Goal: Transaction & Acquisition: Subscribe to service/newsletter

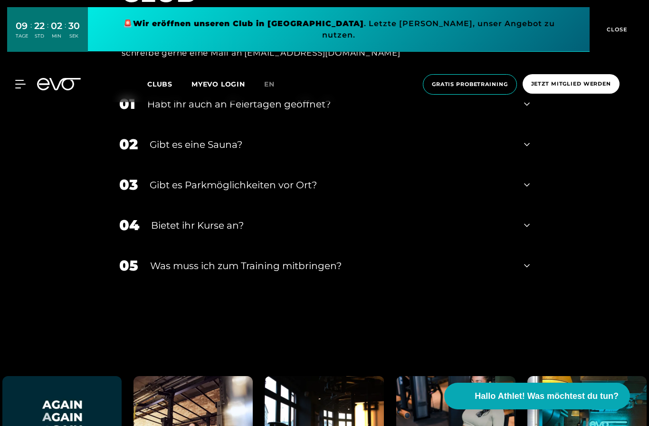
scroll to position [3022, 0]
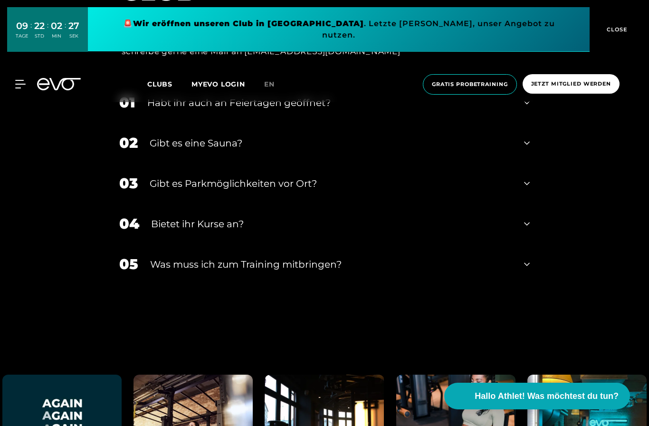
click at [528, 105] on icon at bounding box center [527, 102] width 6 height 3
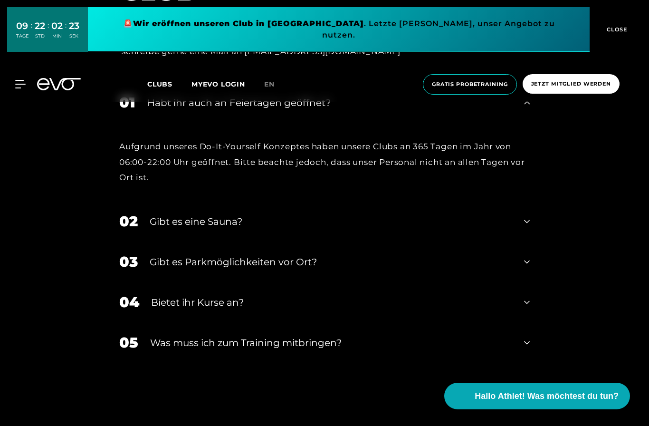
click at [526, 108] on icon at bounding box center [527, 102] width 6 height 11
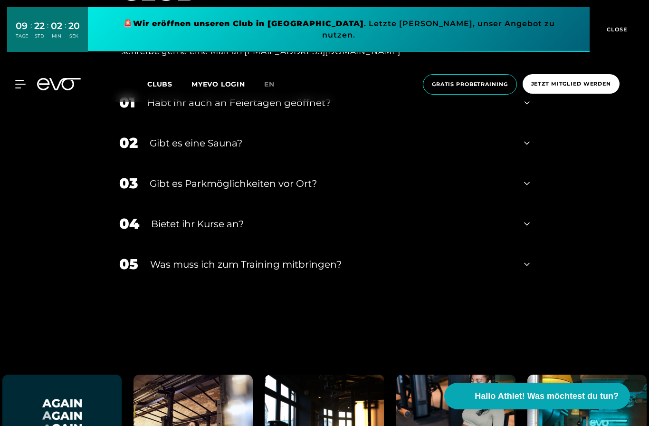
click at [528, 230] on icon at bounding box center [527, 223] width 6 height 11
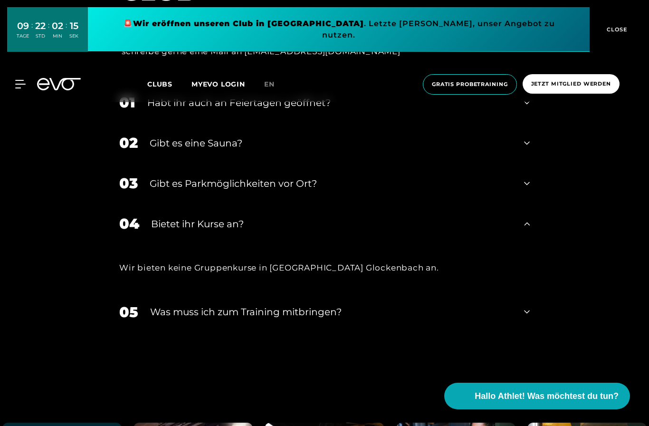
click at [525, 230] on icon at bounding box center [527, 223] width 6 height 11
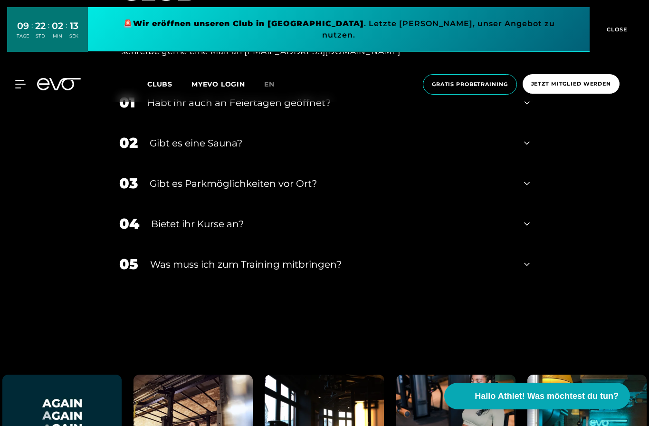
click at [527, 270] on icon at bounding box center [527, 264] width 6 height 11
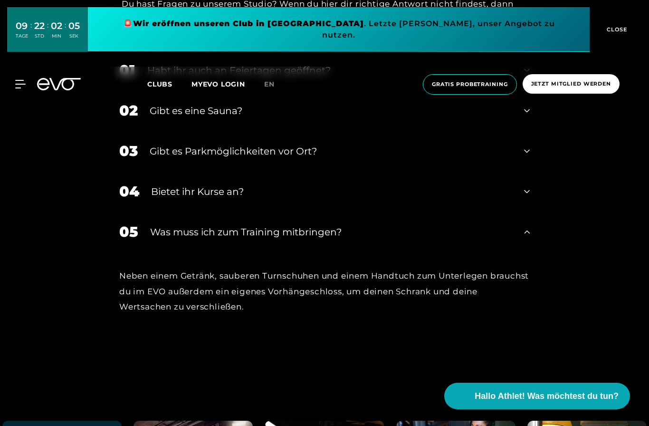
scroll to position [3058, 0]
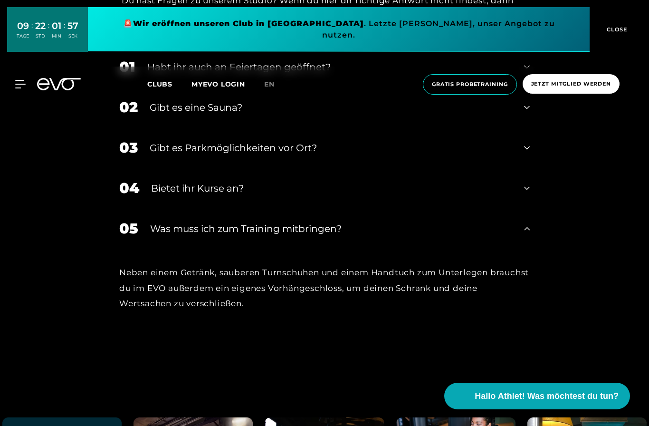
click at [527, 234] on icon at bounding box center [527, 228] width 6 height 11
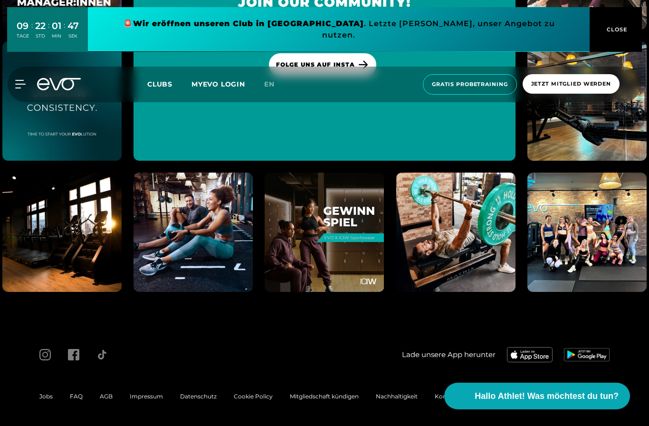
scroll to position [3684, 0]
click at [533, 362] on img at bounding box center [530, 354] width 46 height 15
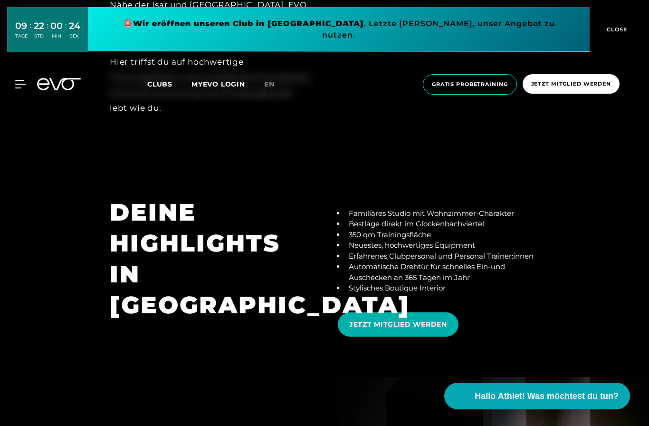
scroll to position [1649, 0]
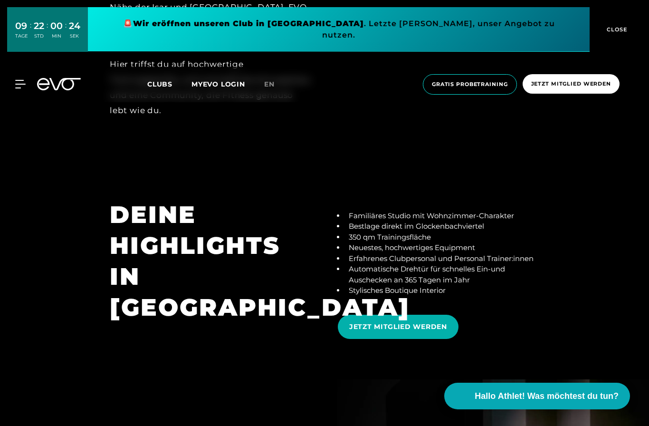
click at [583, 80] on span "Jetzt Mitglied werden" at bounding box center [571, 84] width 80 height 8
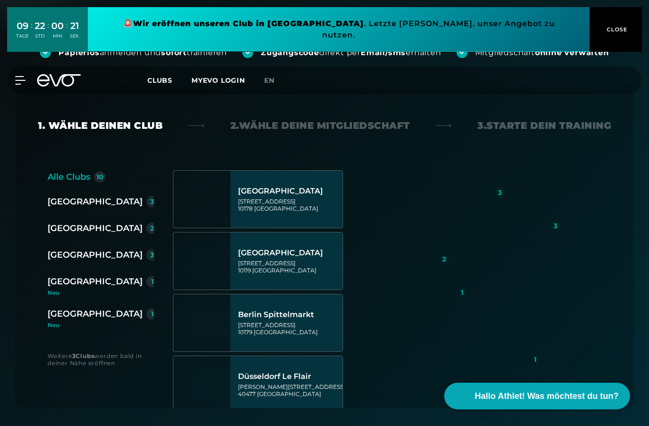
scroll to position [161, 0]
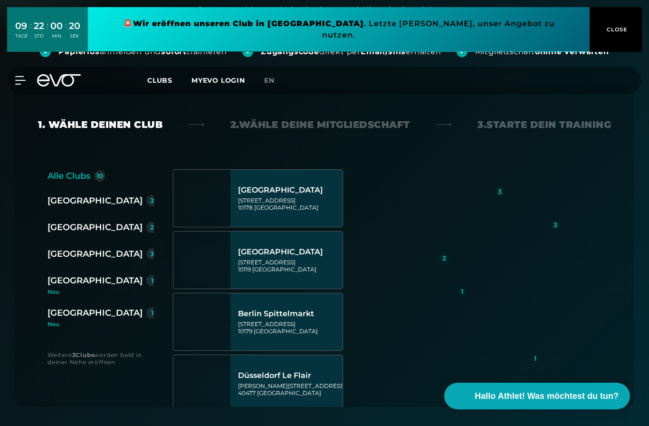
click at [67, 282] on div "[GEOGRAPHIC_DATA]" at bounding box center [95, 280] width 95 height 13
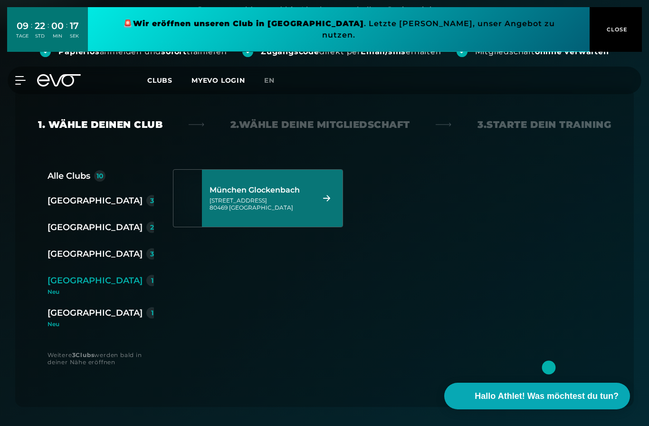
click at [327, 199] on icon at bounding box center [326, 198] width 17 height 7
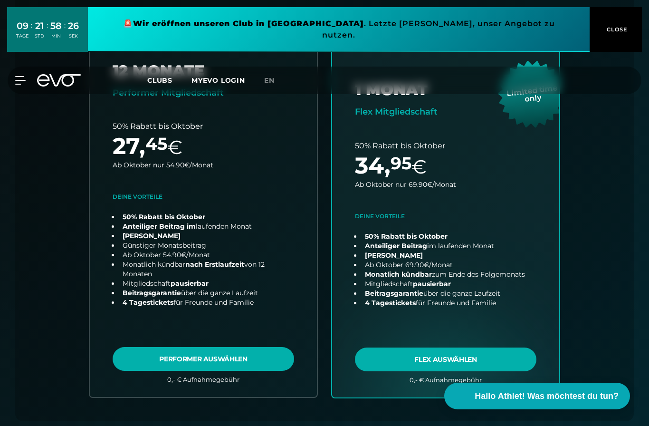
scroll to position [312, 0]
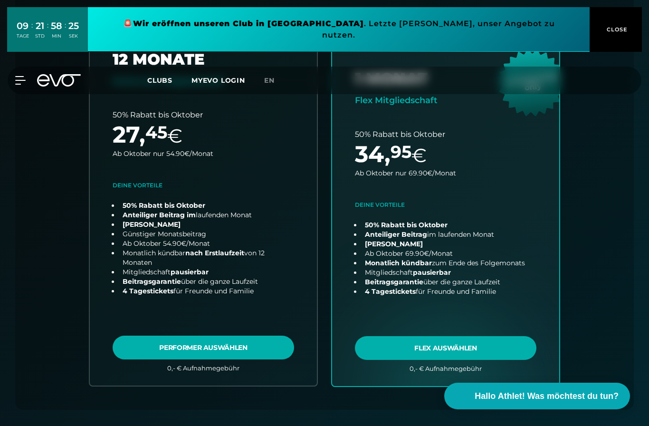
click at [475, 348] on link "choose plan" at bounding box center [445, 202] width 227 height 367
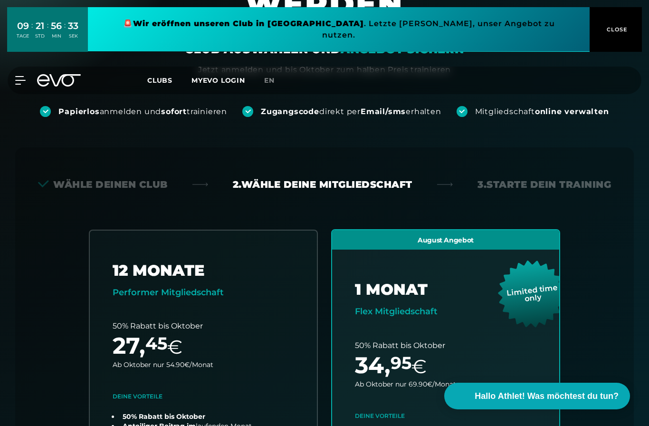
scroll to position [100, 0]
click at [439, 20] on link at bounding box center [339, 29] width 502 height 45
